Goal: Transaction & Acquisition: Purchase product/service

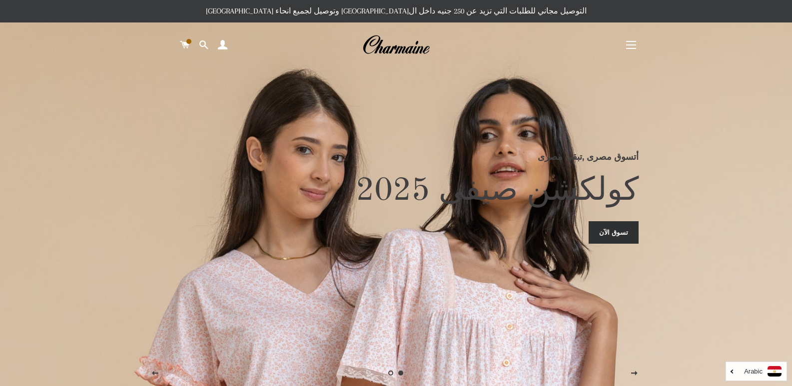
click at [628, 44] on span "button" at bounding box center [631, 44] width 10 height 1
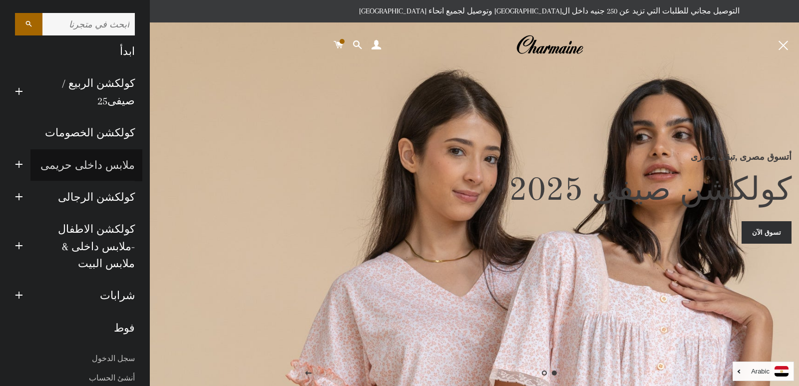
click at [95, 162] on link "ملابس داخلى حريمى" at bounding box center [86, 165] width 112 height 32
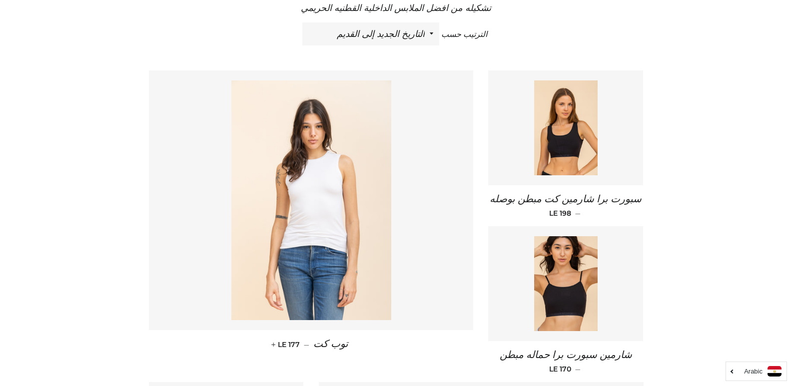
scroll to position [376, 0]
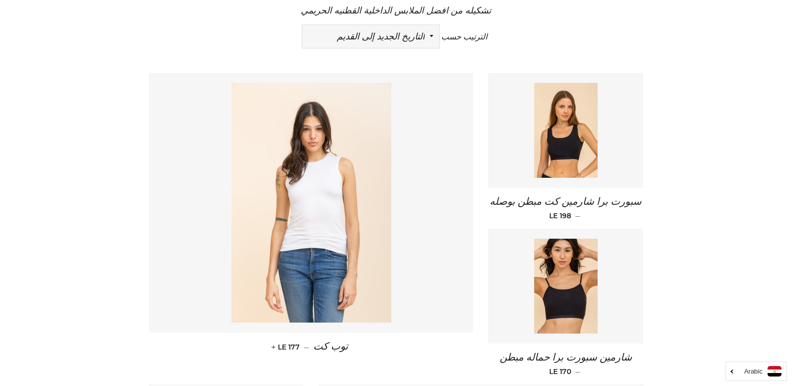
click at [413, 36] on select "ظهرت اكثر المبيعات أبجديا من الألف إلى الياء ابجديا من الياء الى الالف السعر ال…" at bounding box center [370, 36] width 137 height 23
select select "price-ascending"
click at [302, 25] on select "ظهرت اكثر المبيعات أبجديا من الألف إلى الياء ابجديا من الياء الى الالف السعر ال…" at bounding box center [370, 36] width 137 height 23
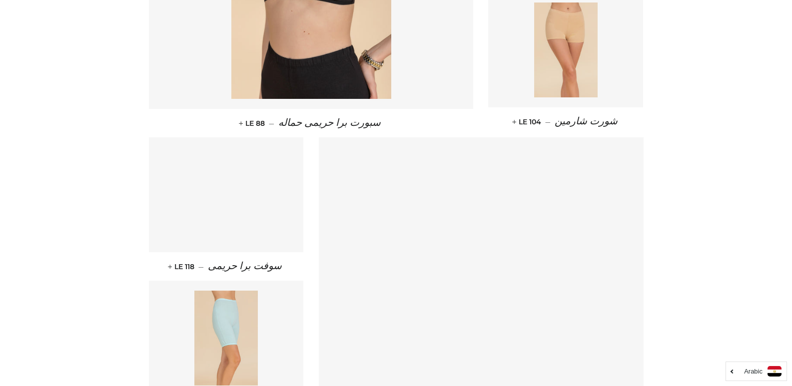
scroll to position [1437, 0]
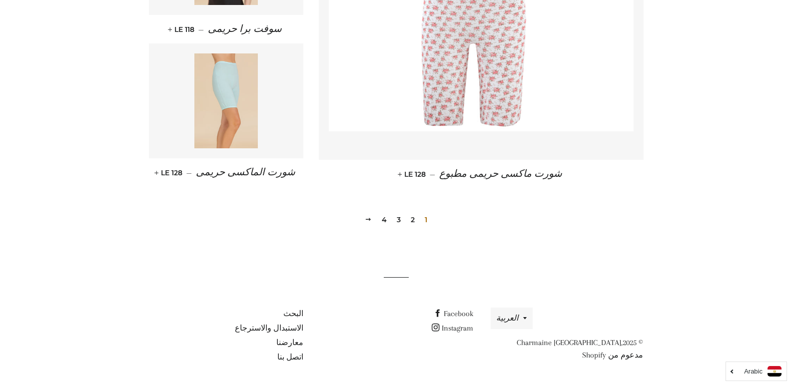
click at [410, 220] on link "2" at bounding box center [413, 219] width 12 height 15
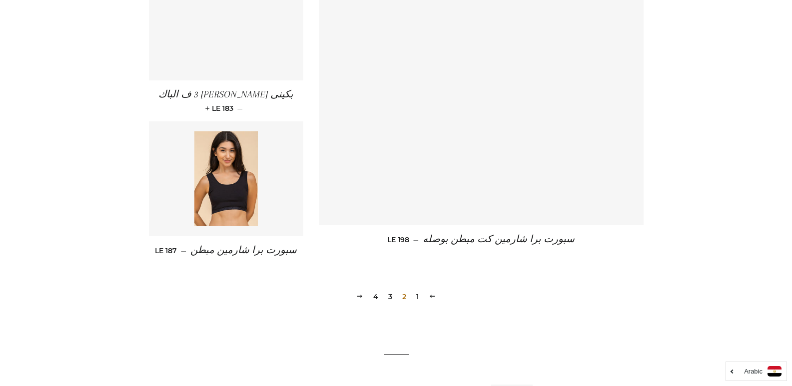
scroll to position [1439, 0]
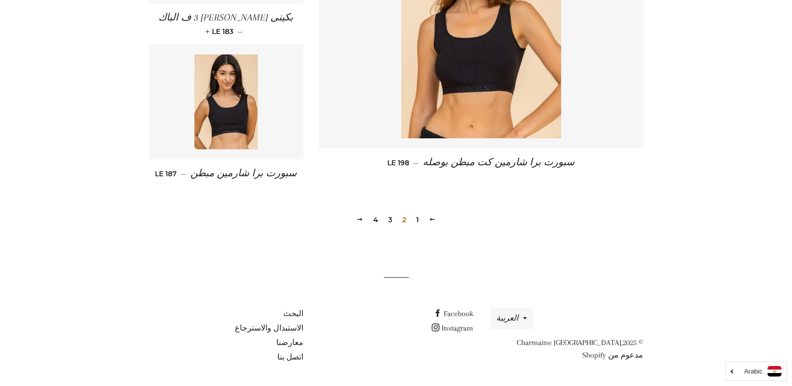
click at [389, 222] on link "3" at bounding box center [390, 219] width 12 height 15
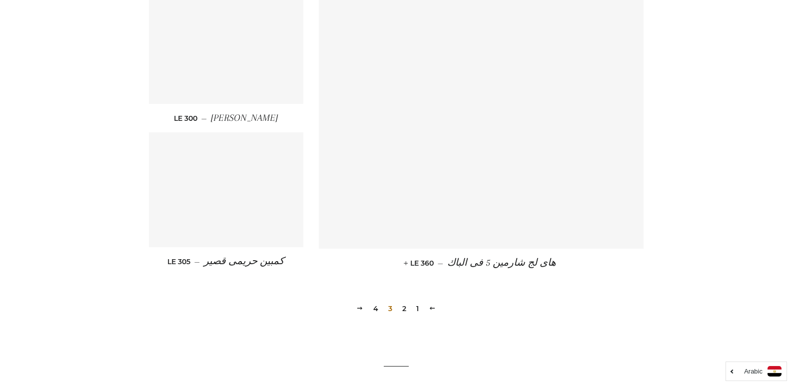
scroll to position [1436, 0]
